Goal: Information Seeking & Learning: Find specific fact

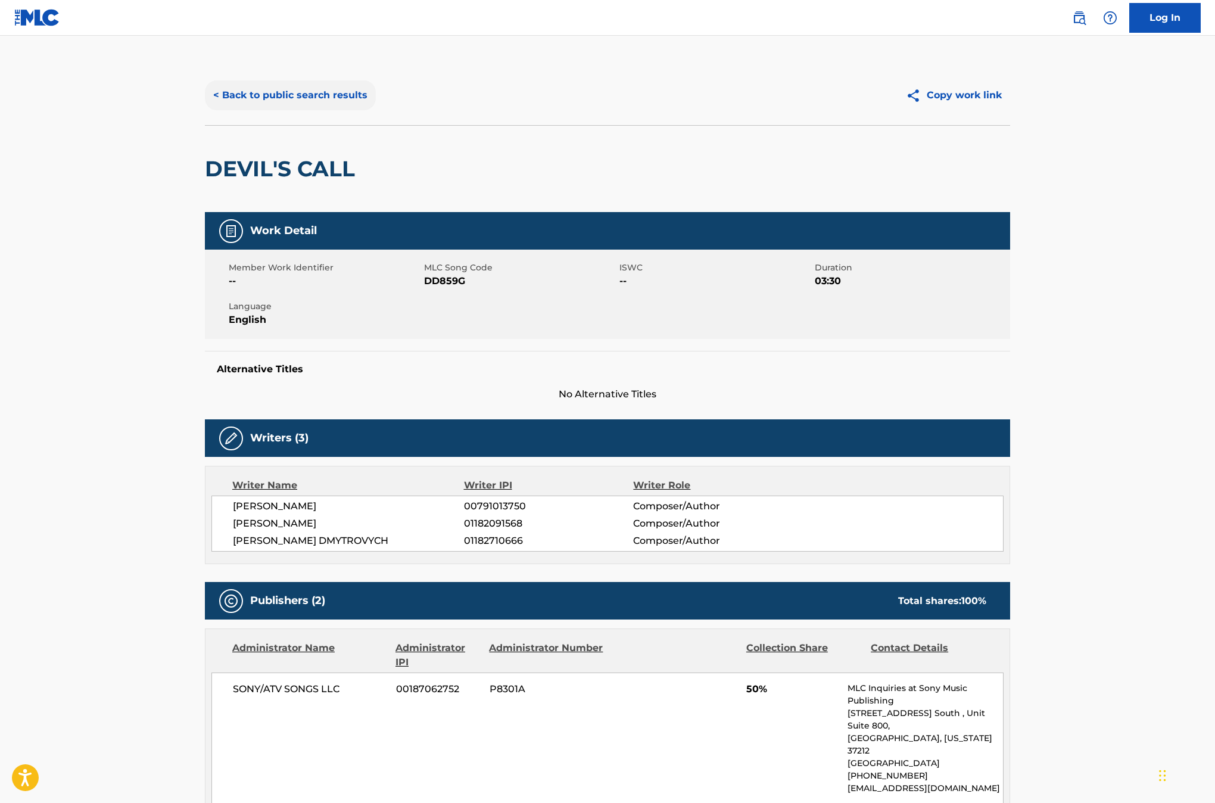
click at [313, 99] on button "< Back to public search results" at bounding box center [290, 95] width 171 height 30
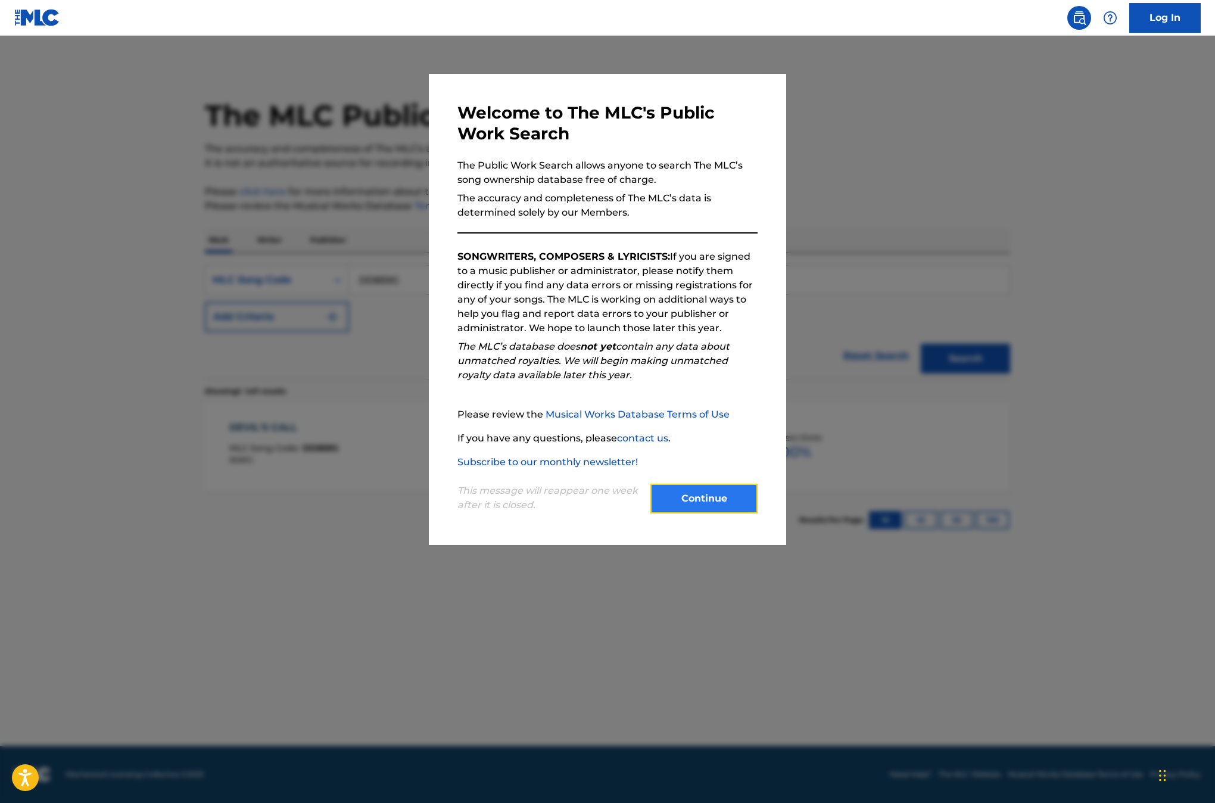
click at [722, 501] on button "Continue" at bounding box center [703, 498] width 107 height 30
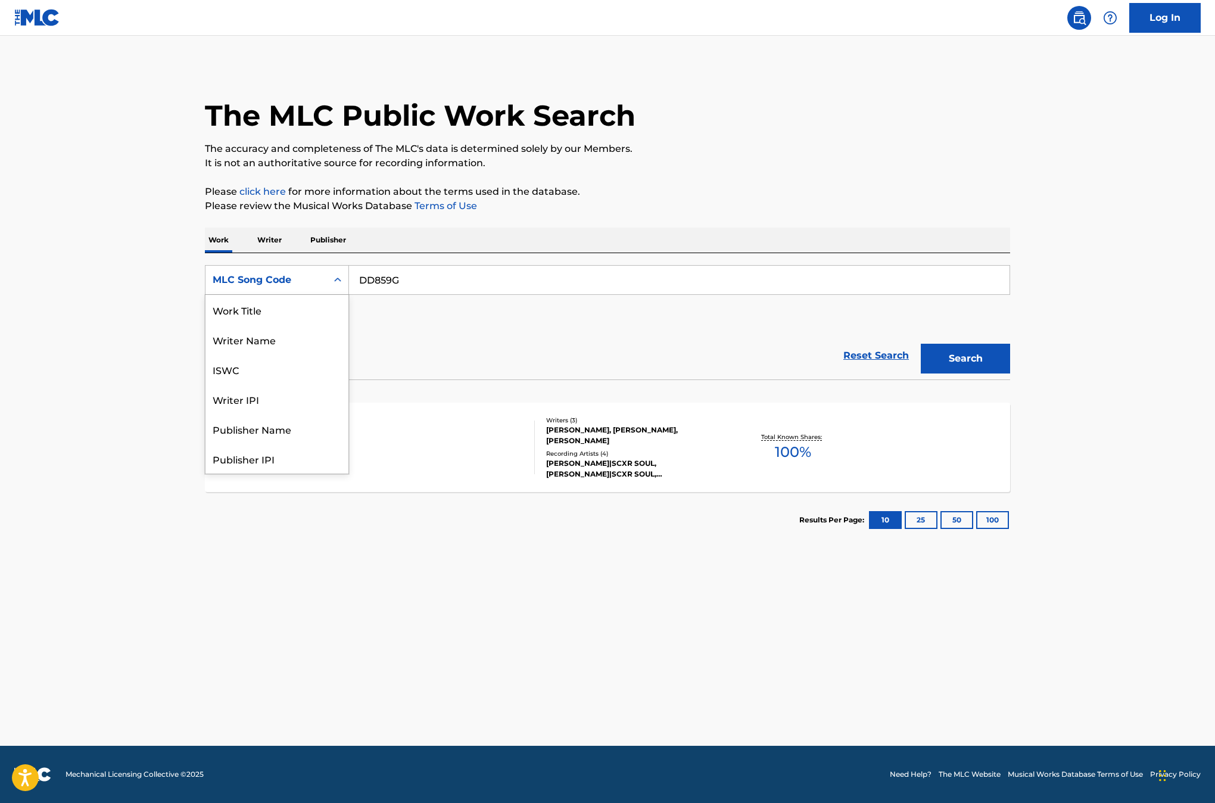
click at [323, 280] on div "MLC Song Code" at bounding box center [265, 280] width 121 height 23
click at [320, 314] on div "Work Title" at bounding box center [276, 310] width 143 height 30
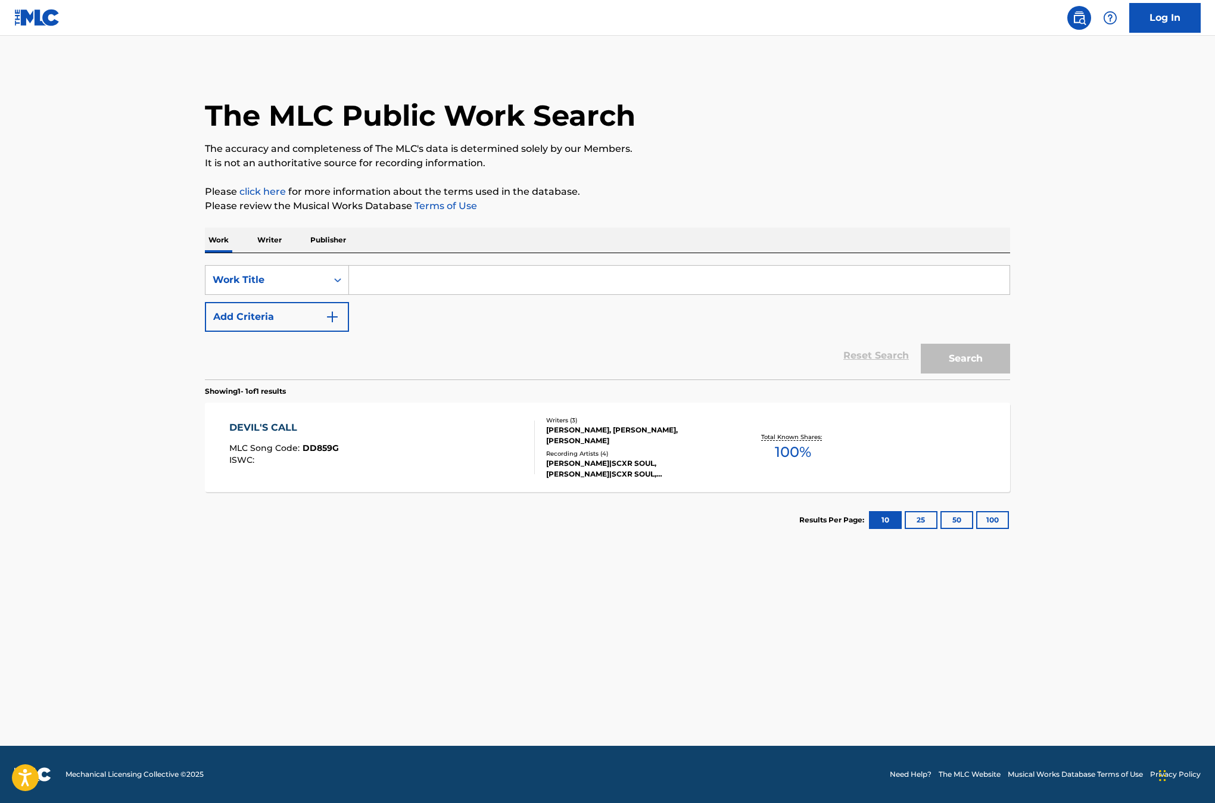
click at [379, 282] on input "Search Form" at bounding box center [679, 280] width 660 height 29
type input "rich kids anthem"
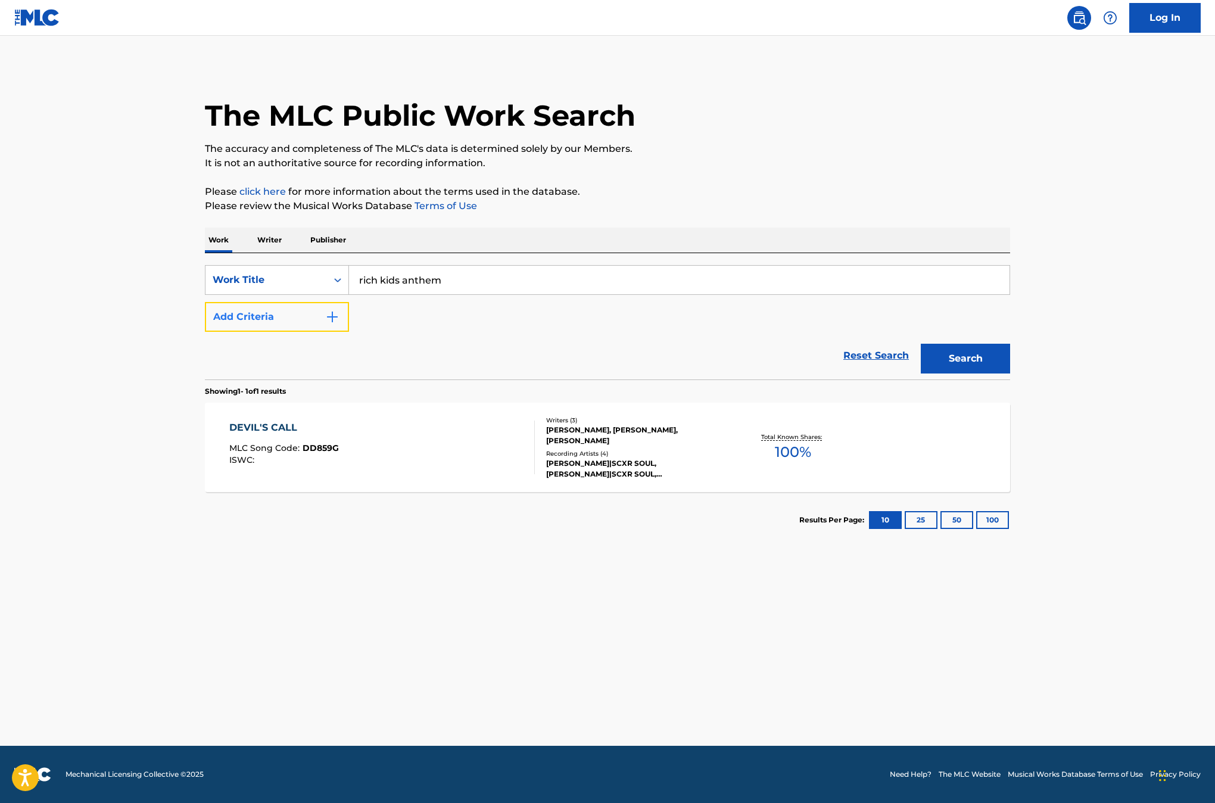
click at [335, 322] on img "Search Form" at bounding box center [332, 317] width 14 height 14
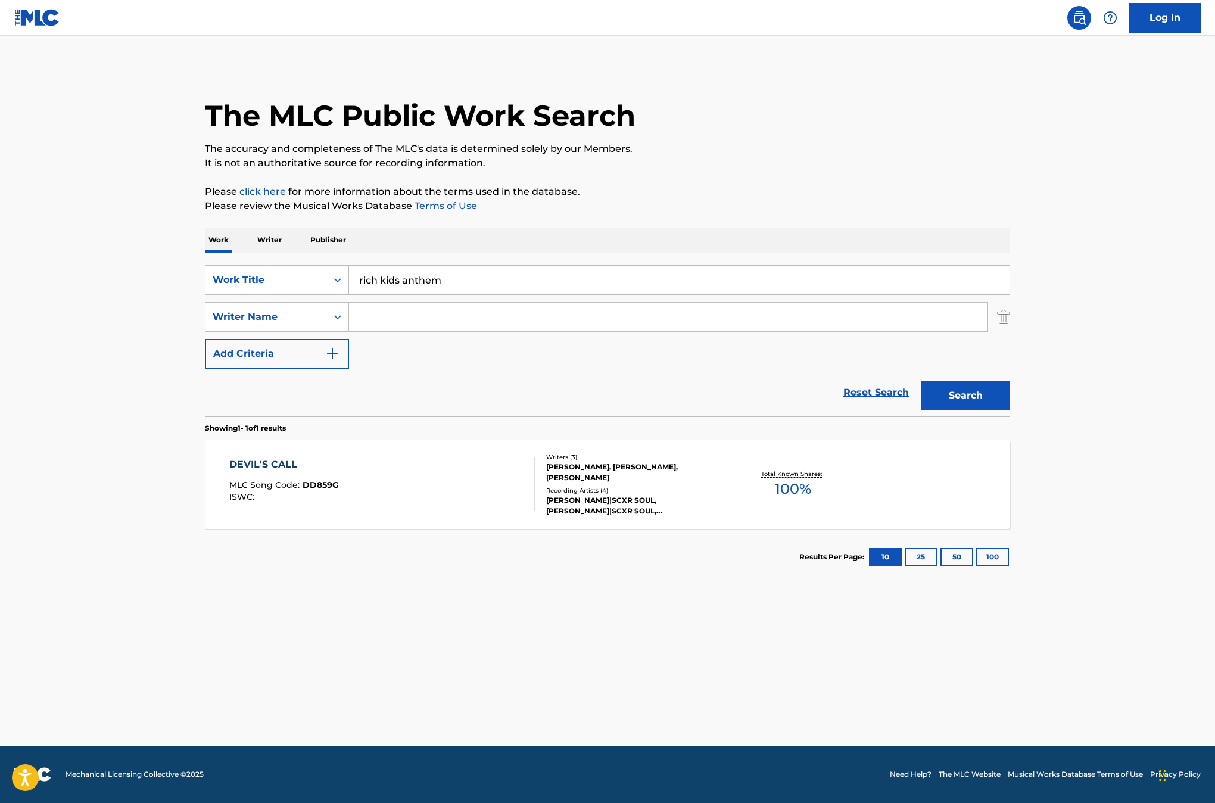
click at [372, 329] on input "Search Form" at bounding box center [668, 316] width 638 height 29
type input "e"
type input "[PERSON_NAME]"
click at [920, 380] on button "Search" at bounding box center [964, 395] width 89 height 30
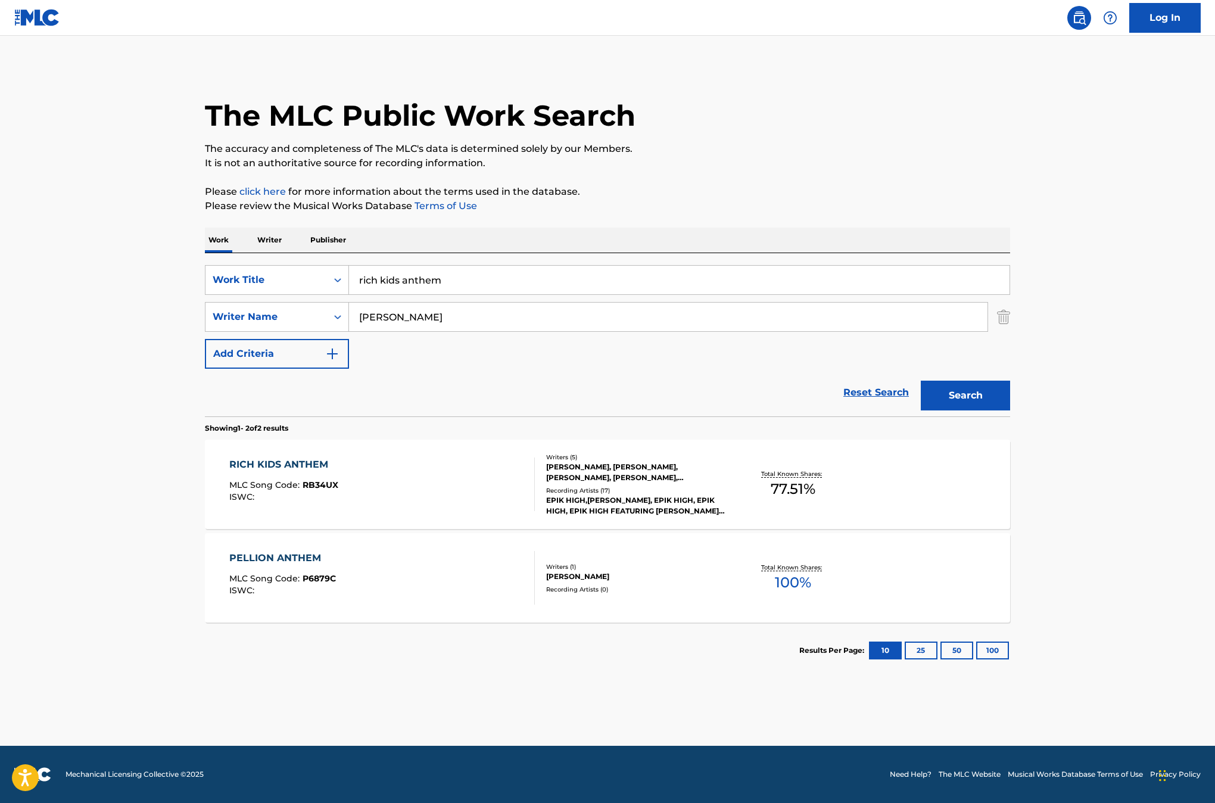
click at [417, 493] on div "RICH KIDS ANTHEM MLC Song Code : RB34UX ISWC :" at bounding box center [382, 484] width 306 height 54
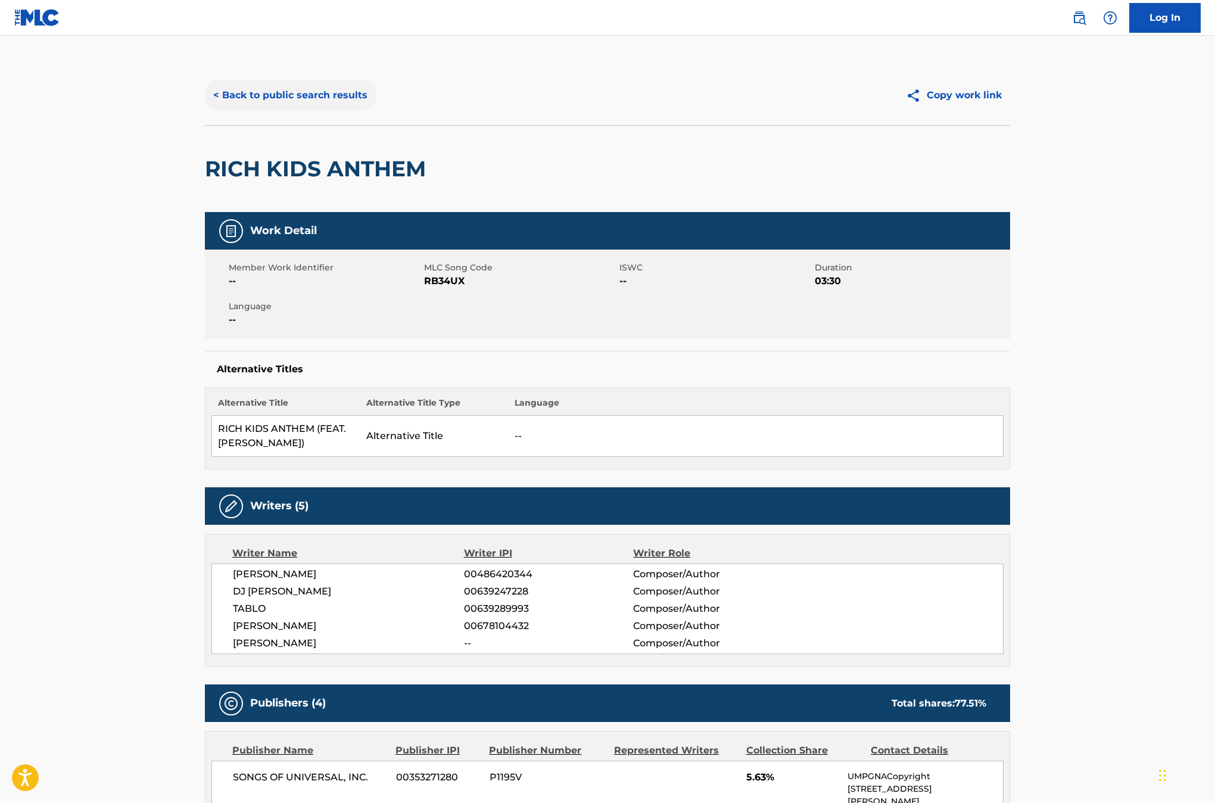
click at [235, 96] on button "< Back to public search results" at bounding box center [290, 95] width 171 height 30
